Goal: Find contact information: Obtain details needed to contact an individual or organization

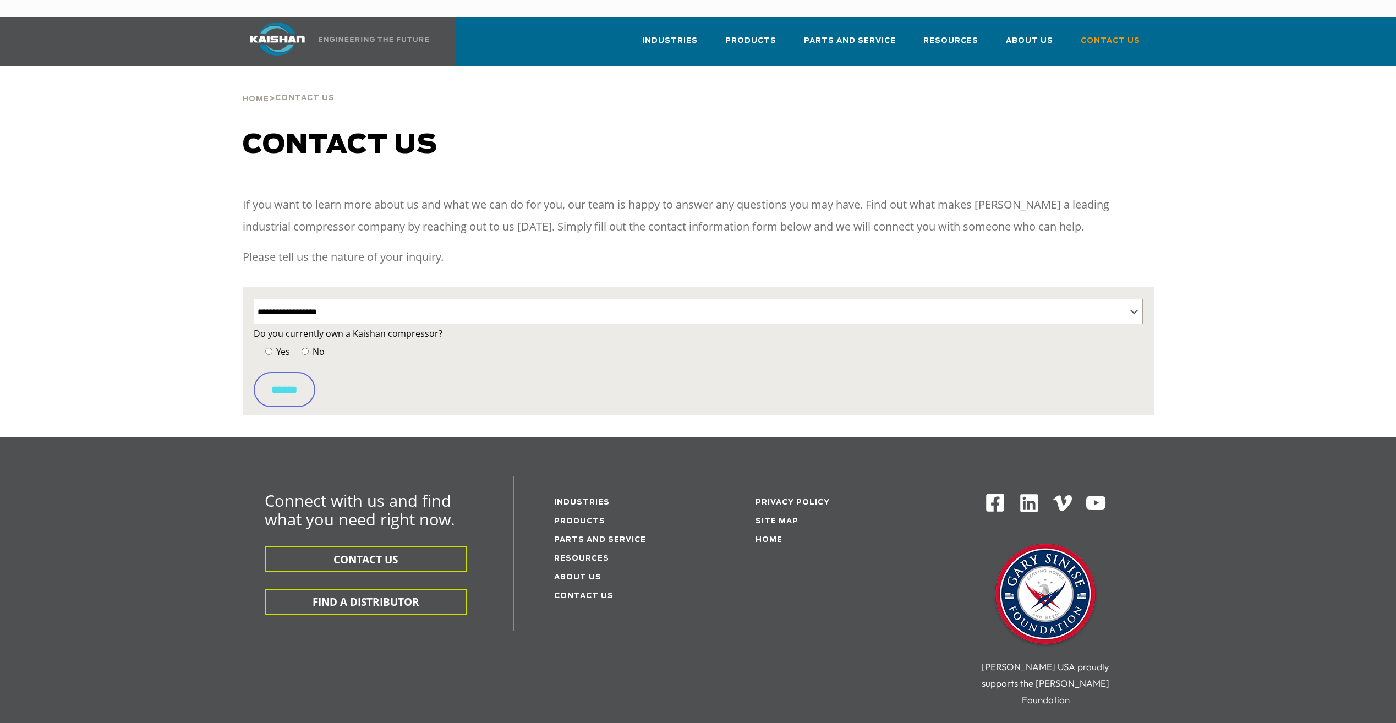
select select "**********"
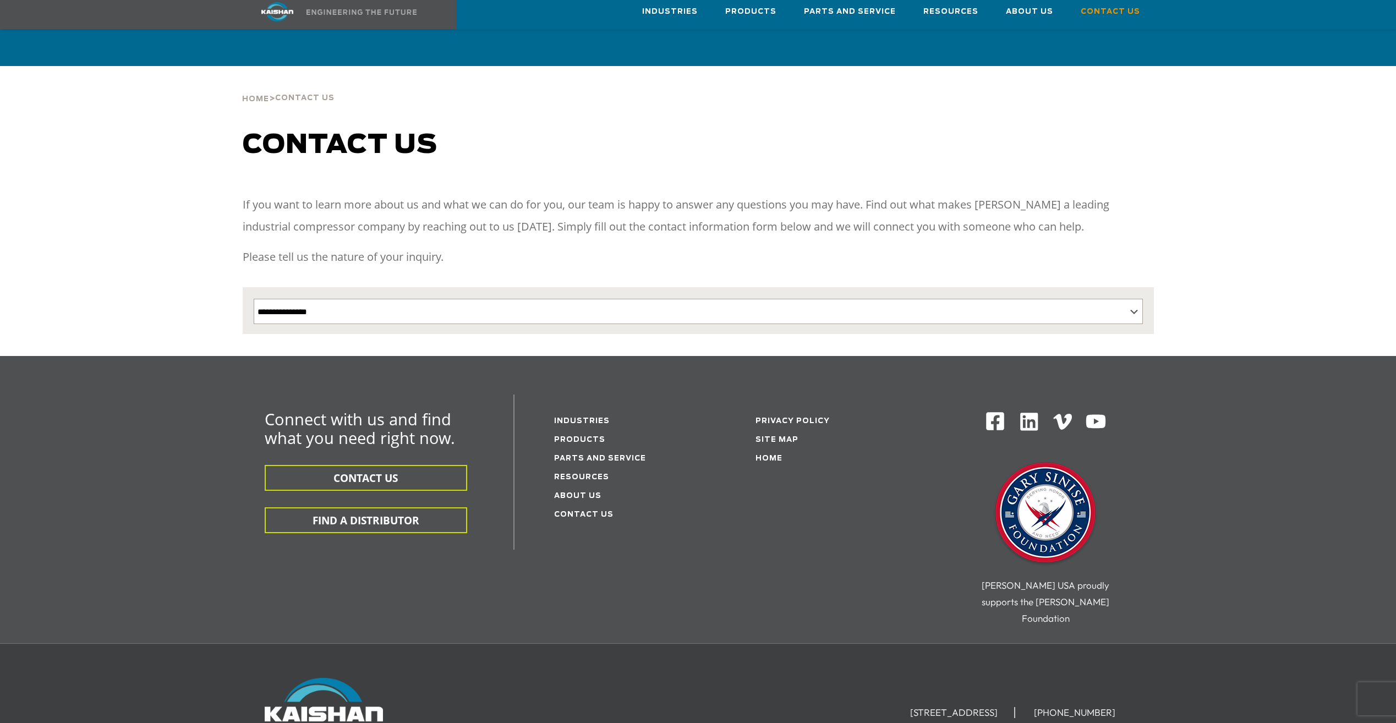
select select "**********"
